Goal: Task Accomplishment & Management: Manage account settings

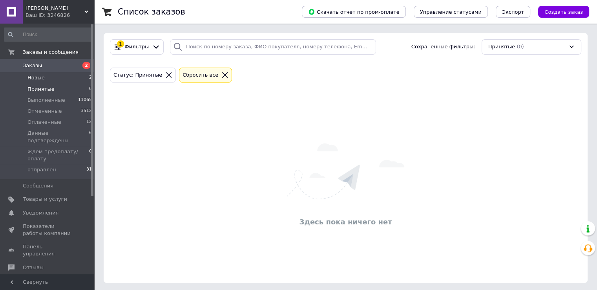
click at [60, 74] on li "Новые 2" at bounding box center [48, 77] width 97 height 11
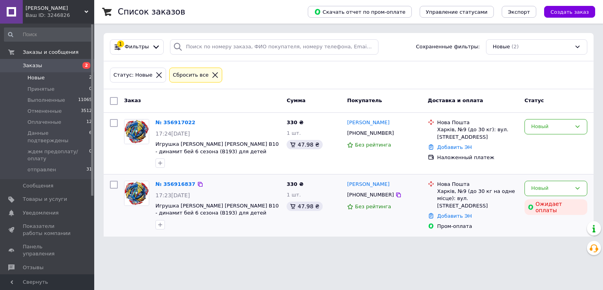
drag, startPoint x: 532, startPoint y: 188, endPoint x: 530, endPoint y: 195, distance: 7.3
click at [532, 188] on div "Новый" at bounding box center [551, 188] width 40 height 8
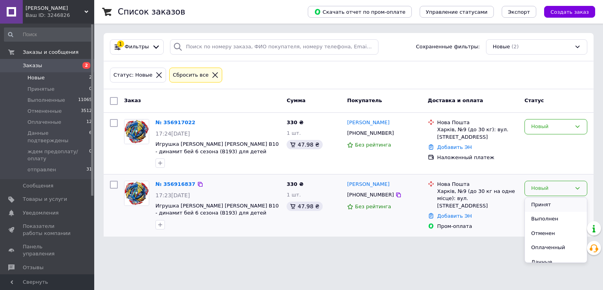
click at [530, 202] on li "Принят" at bounding box center [556, 204] width 62 height 15
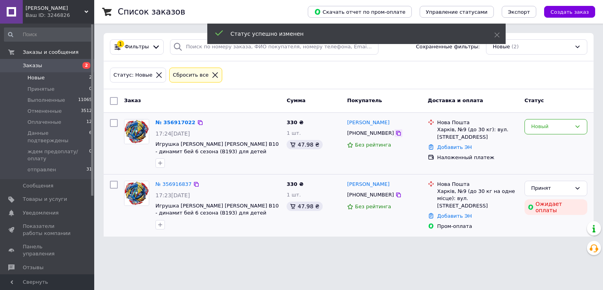
click at [396, 135] on icon at bounding box center [398, 133] width 5 height 5
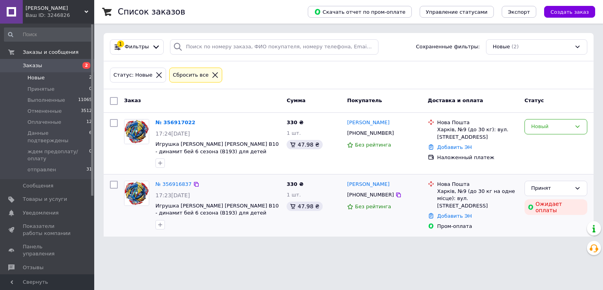
click at [595, 140] on div "Список заказов Скачать отчет по пром-оплате Управление статусами Экспорт Создат…" at bounding box center [348, 123] width 509 height 246
click at [554, 127] on div "Новый" at bounding box center [551, 126] width 40 height 8
click at [542, 137] on li "Принят" at bounding box center [556, 143] width 62 height 15
click at [195, 122] on icon at bounding box center [196, 122] width 6 height 6
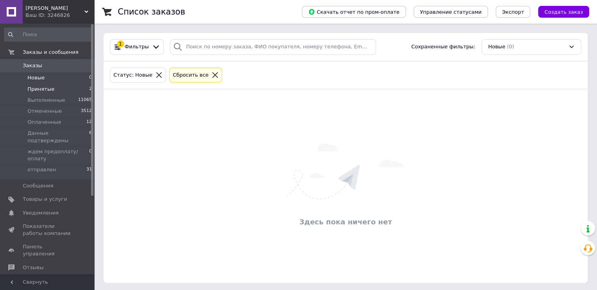
click at [39, 90] on span "Принятые" at bounding box center [40, 89] width 27 height 7
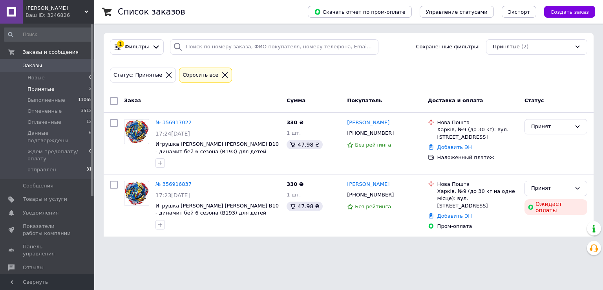
click at [69, 89] on li "Принятые 2" at bounding box center [48, 89] width 97 height 11
click at [548, 188] on div "Принят" at bounding box center [551, 188] width 40 height 8
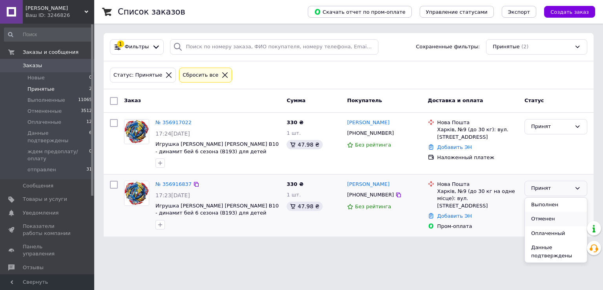
click at [539, 217] on li "Отменен" at bounding box center [556, 219] width 62 height 15
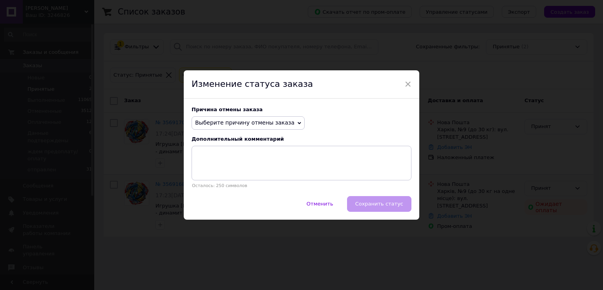
click at [281, 124] on span "Выберите причину отмены заказа" at bounding box center [248, 122] width 113 height 13
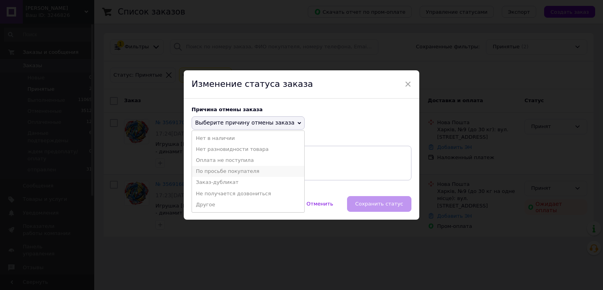
click at [254, 174] on li "По просьбе покупателя" at bounding box center [248, 171] width 112 height 11
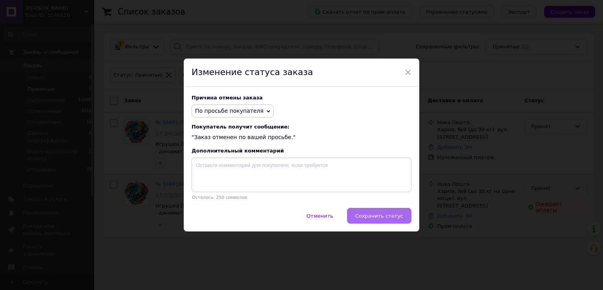
click at [386, 217] on span "Сохранить статус" at bounding box center [379, 216] width 48 height 6
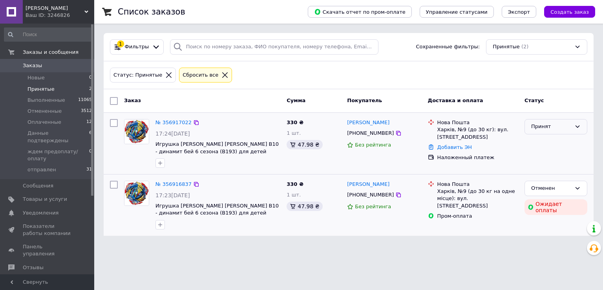
click at [552, 124] on div "Принят" at bounding box center [551, 126] width 40 height 8
click at [535, 186] on li "Данные подтверждены" at bounding box center [556, 190] width 62 height 22
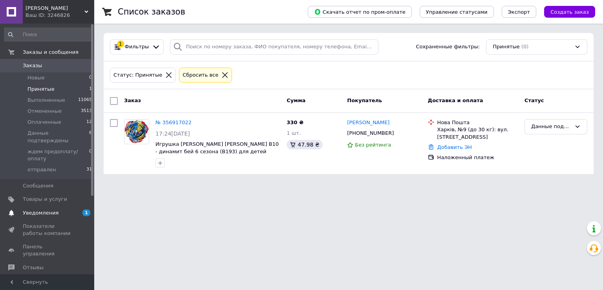
click at [58, 209] on span "Уведомления" at bounding box center [48, 212] width 50 height 7
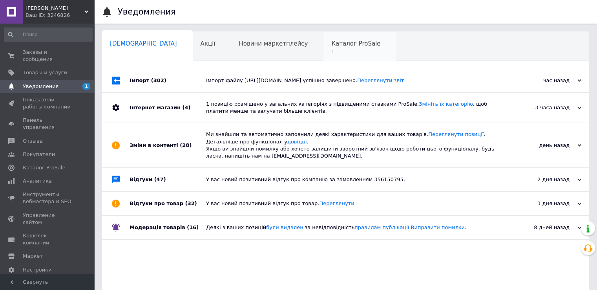
click at [331, 49] on span "1" at bounding box center [355, 52] width 49 height 6
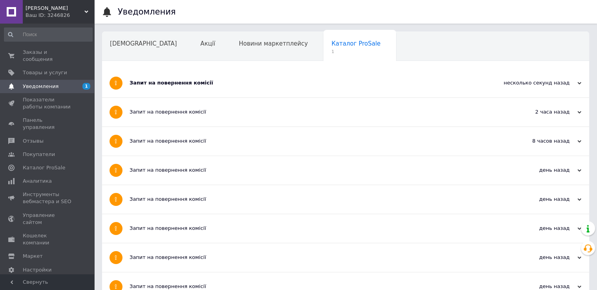
click at [251, 84] on div "Запит на повернення комісії" at bounding box center [316, 82] width 373 height 7
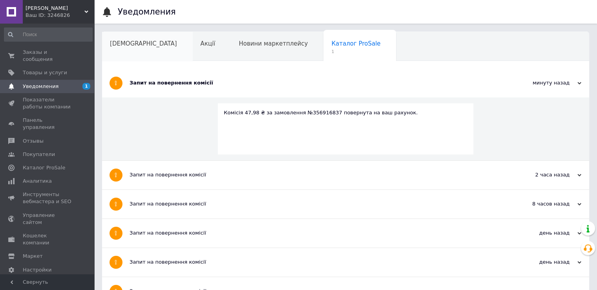
click at [139, 50] on div "Сповіщення" at bounding box center [147, 47] width 91 height 30
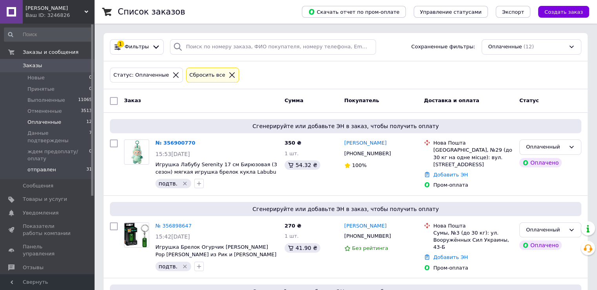
click at [72, 164] on li "отправлен 31" at bounding box center [48, 171] width 97 height 15
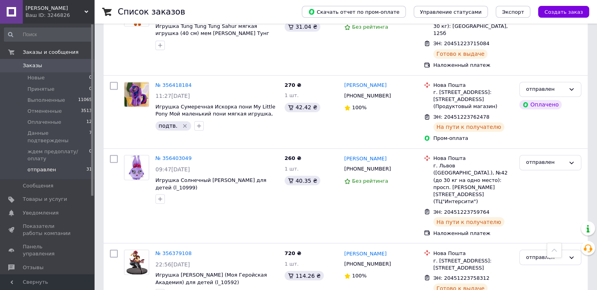
scroll to position [1327, 0]
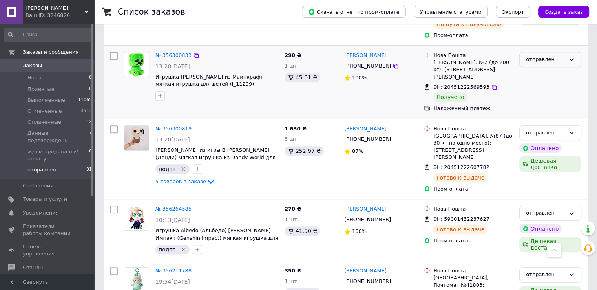
scroll to position [353, 0]
click at [551, 67] on div "отправлен" at bounding box center [550, 58] width 62 height 15
click at [543, 97] on li "Выполнен" at bounding box center [550, 89] width 61 height 15
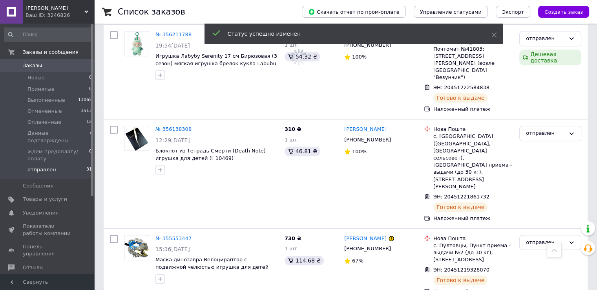
scroll to position [664, 0]
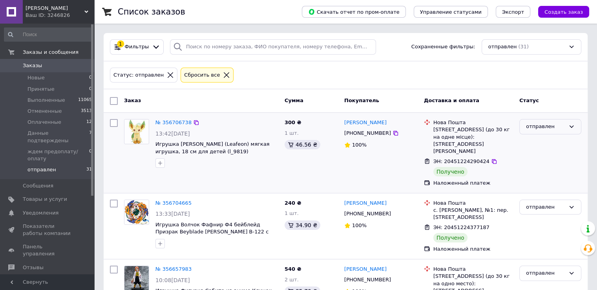
click at [549, 127] on div "отправлен" at bounding box center [545, 126] width 39 height 8
click at [541, 153] on li "Выполнен" at bounding box center [550, 157] width 61 height 15
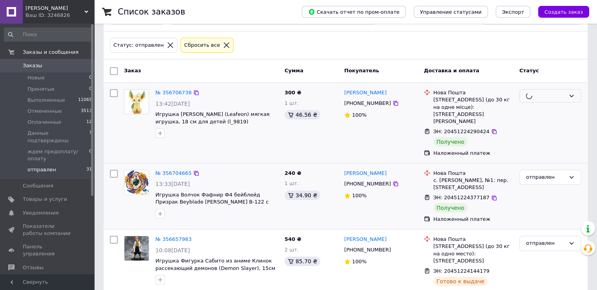
scroll to position [78, 0]
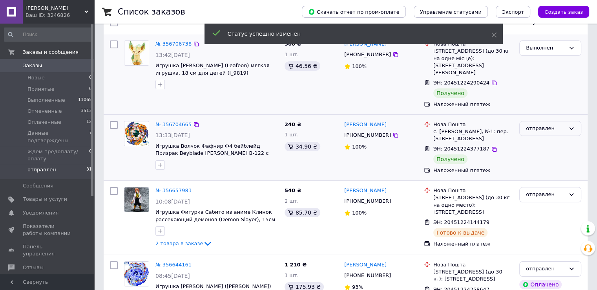
click at [531, 124] on div "отправлен" at bounding box center [545, 128] width 39 height 8
click at [533, 152] on li "Выполнен" at bounding box center [550, 159] width 61 height 15
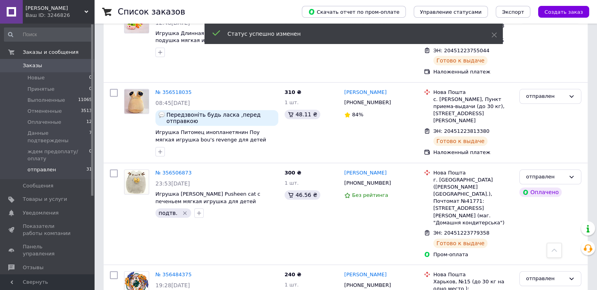
scroll to position [863, 0]
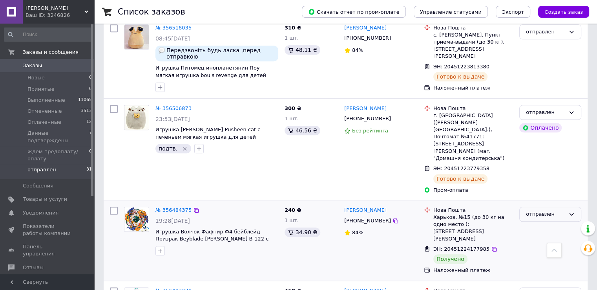
click at [538, 210] on div "отправлен" at bounding box center [545, 214] width 39 height 8
click at [533, 237] on li "Выполнен" at bounding box center [550, 244] width 61 height 15
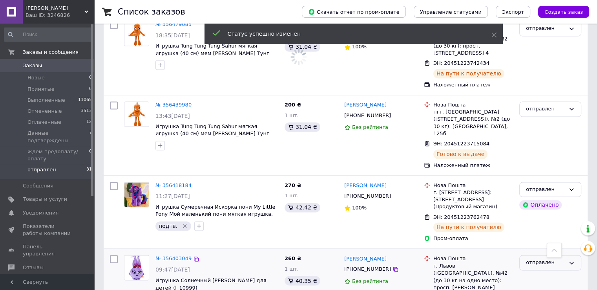
scroll to position [1327, 0]
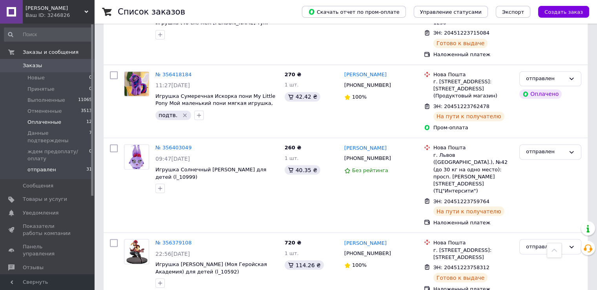
click at [58, 121] on li "Оплаченные 12" at bounding box center [48, 122] width 97 height 11
